Goal: Navigation & Orientation: Find specific page/section

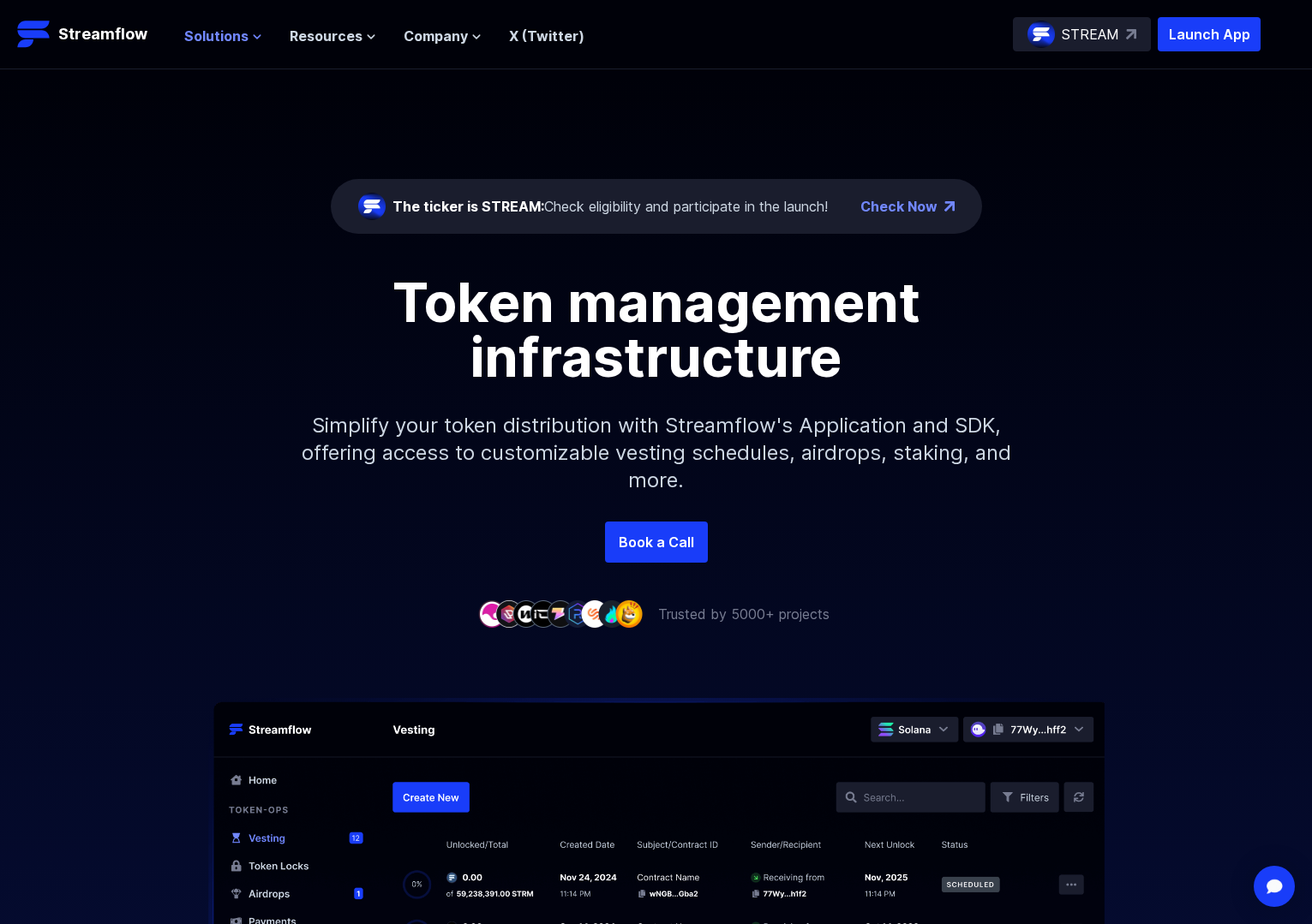
click at [253, 29] on button "Solutions" at bounding box center [222, 36] width 78 height 20
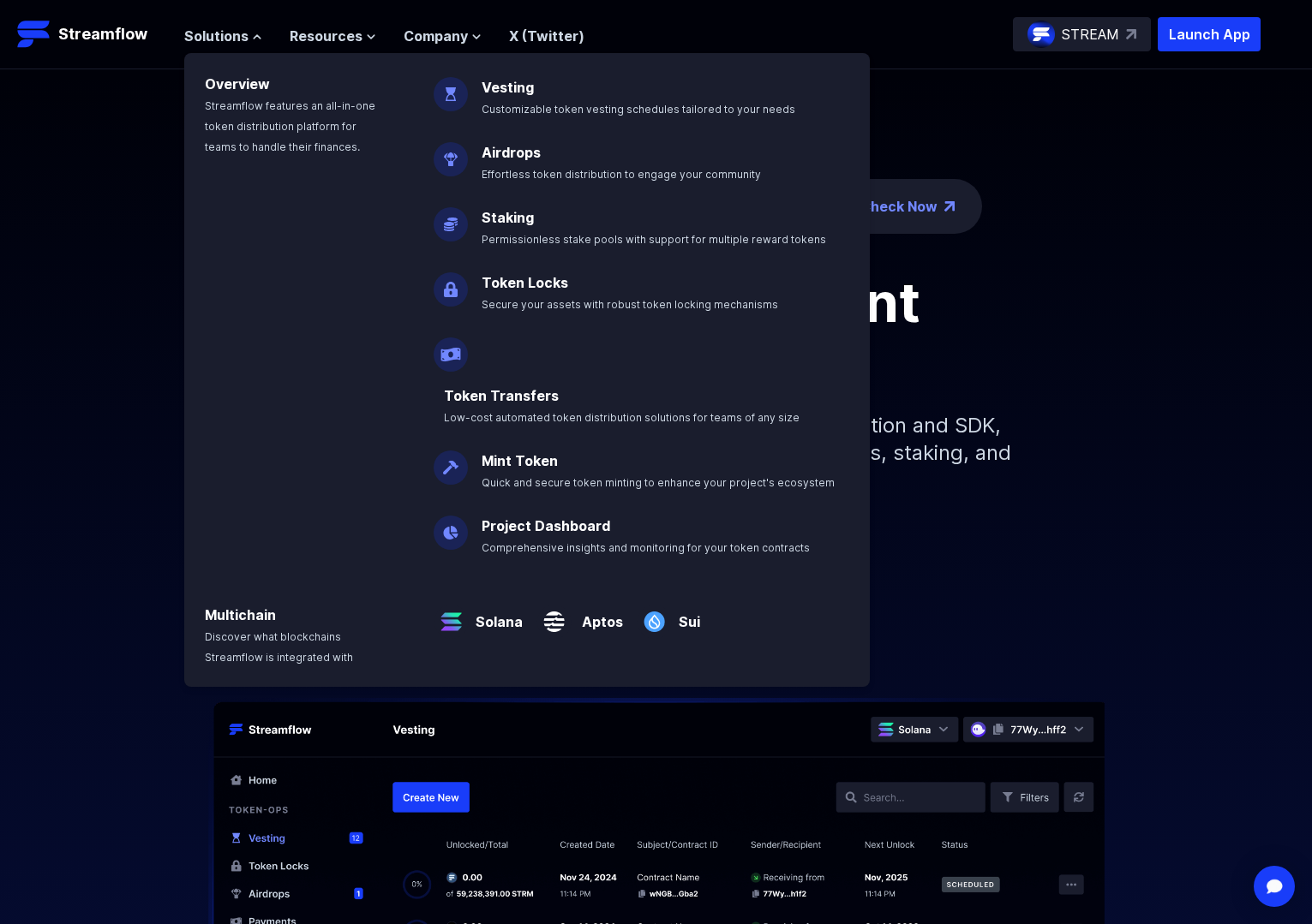
click at [478, 598] on p "Solana" at bounding box center [496, 614] width 54 height 34
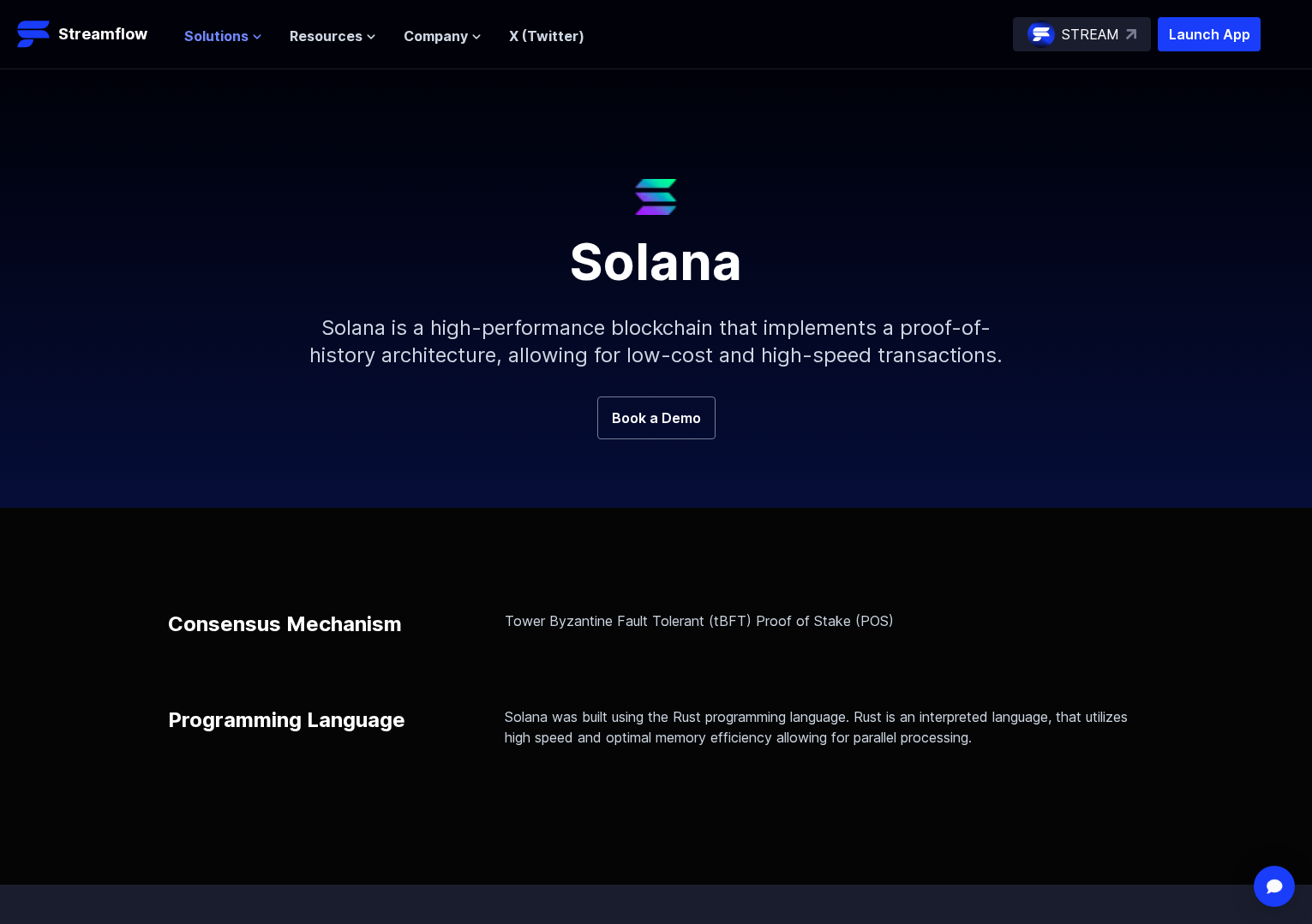
click at [248, 34] on button "Solutions" at bounding box center [222, 36] width 78 height 20
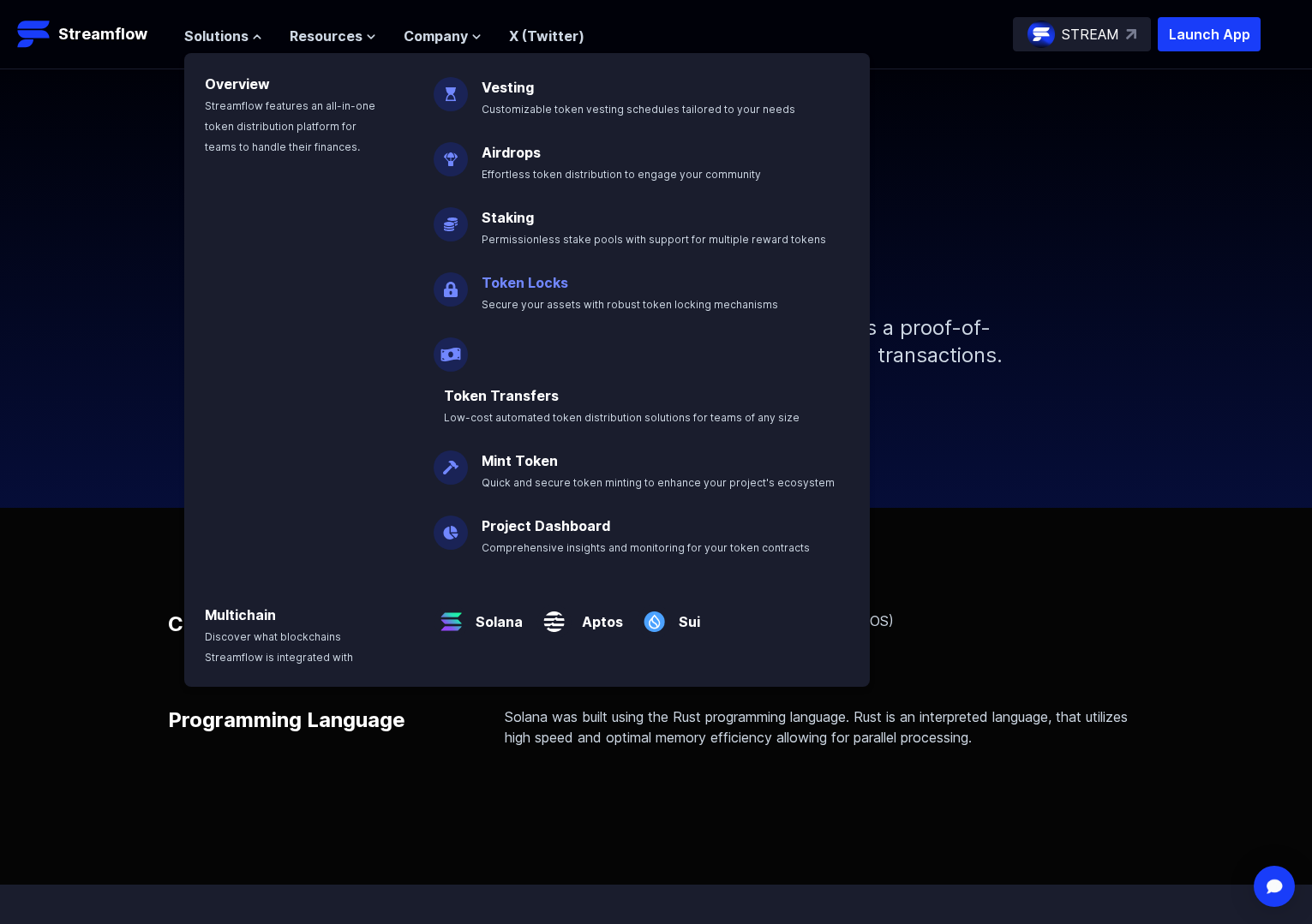
click at [534, 288] on link "Token Locks" at bounding box center [525, 282] width 87 height 17
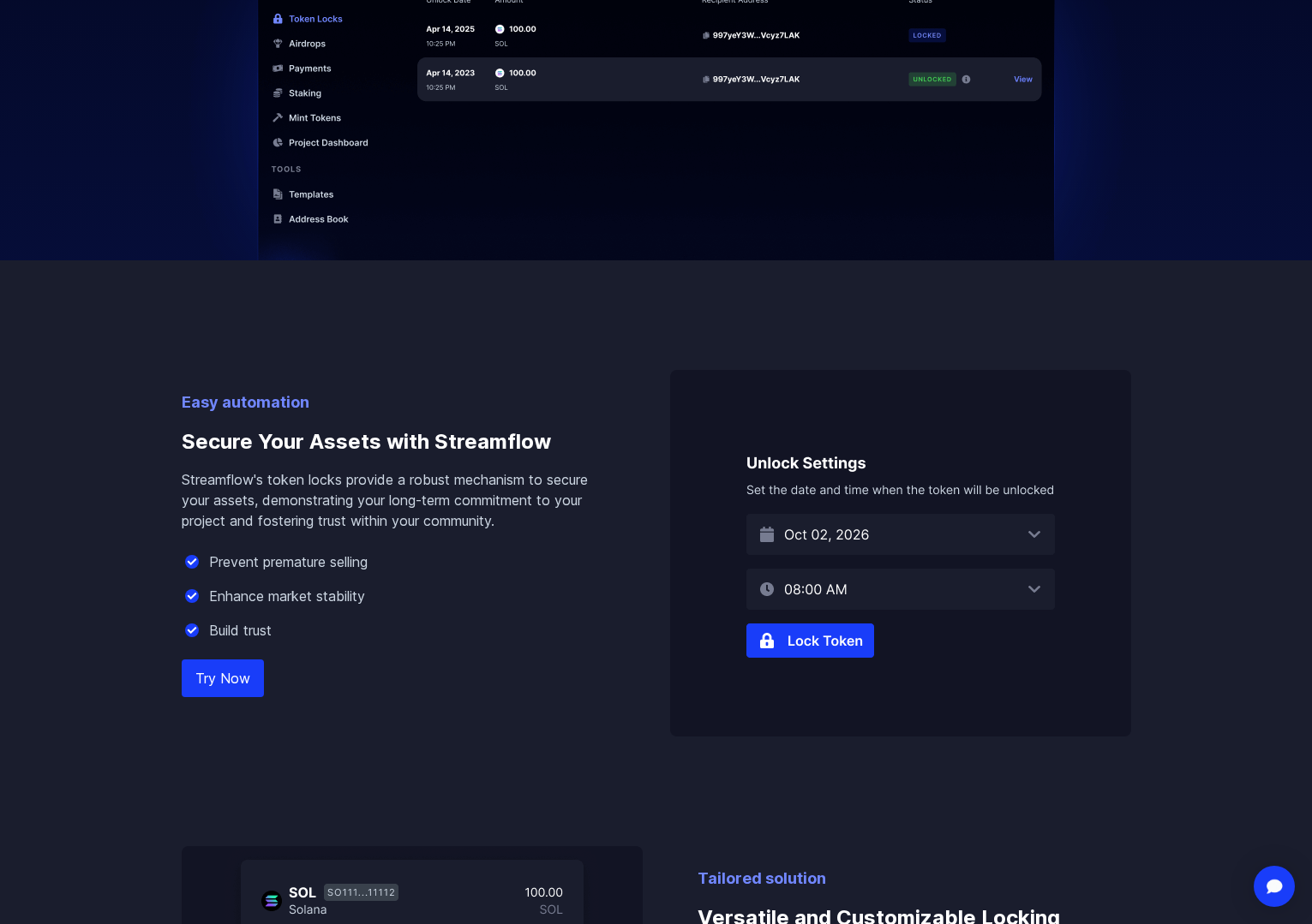
scroll to position [942, 0]
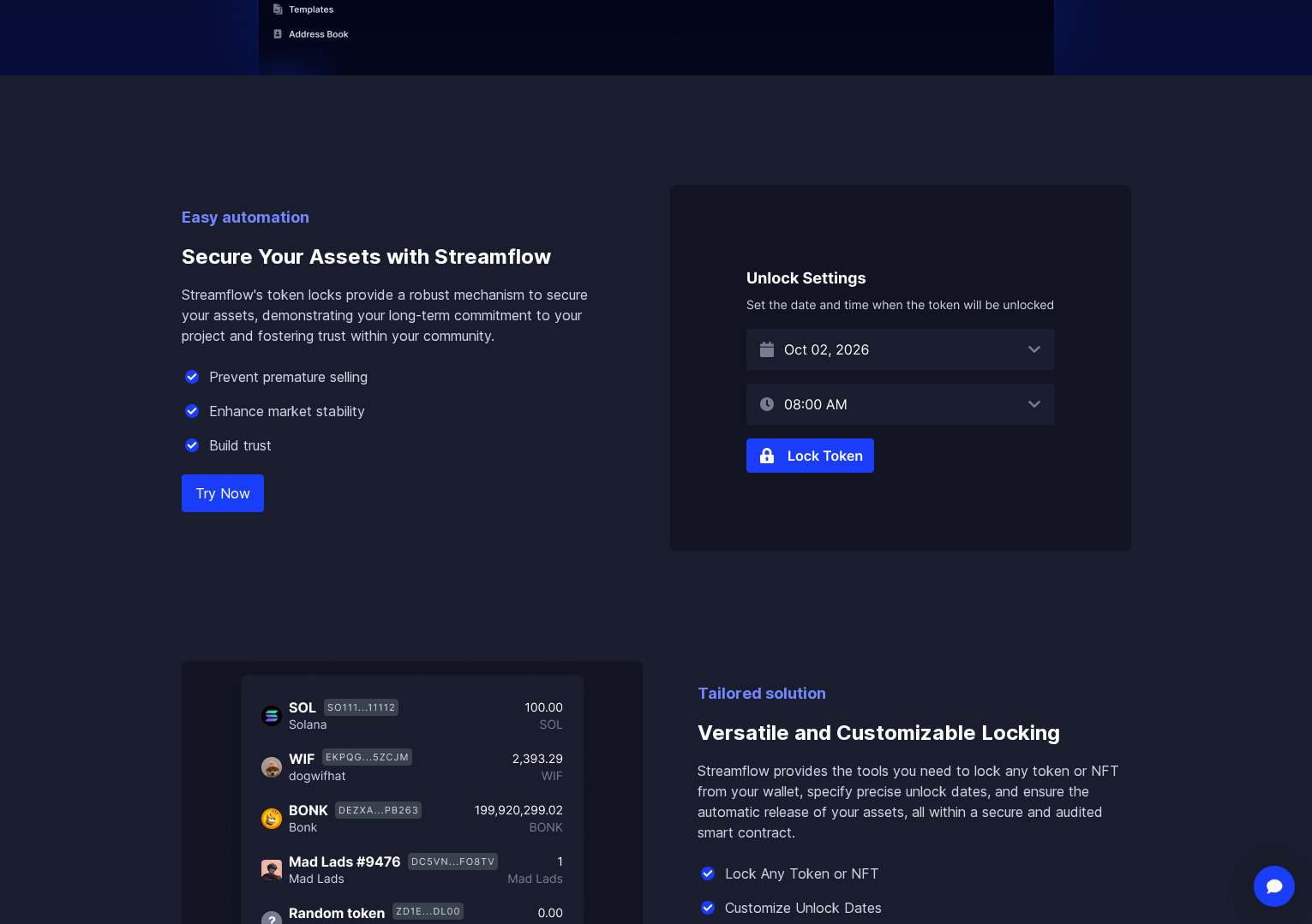
click at [220, 487] on link "Try Now" at bounding box center [223, 493] width 82 height 37
